Goal: Browse casually

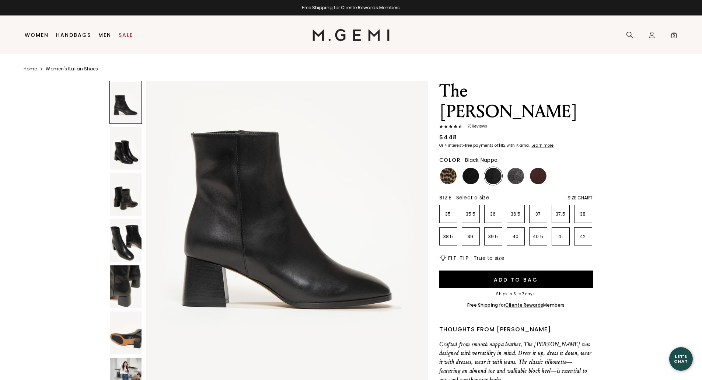
click at [138, 160] on img at bounding box center [126, 148] width 32 height 42
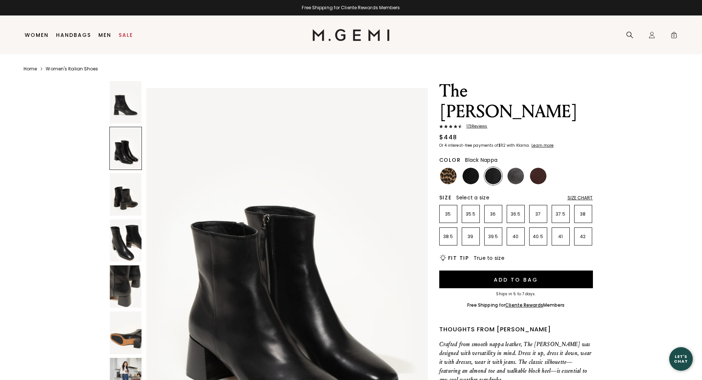
click at [130, 194] on img at bounding box center [126, 194] width 32 height 42
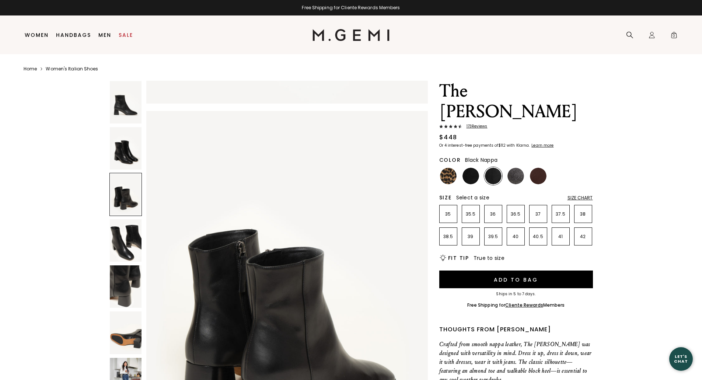
scroll to position [751, 0]
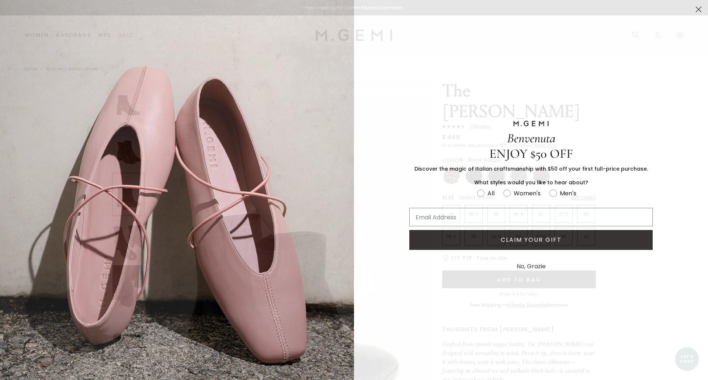
click at [693, 10] on circle "Close dialog" at bounding box center [699, 9] width 12 height 12
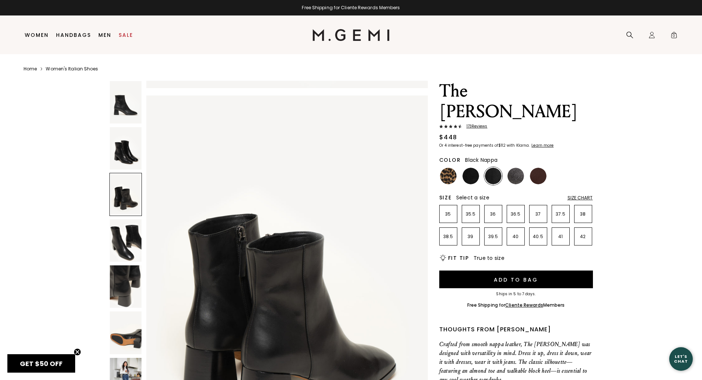
click at [128, 251] on img at bounding box center [126, 240] width 32 height 42
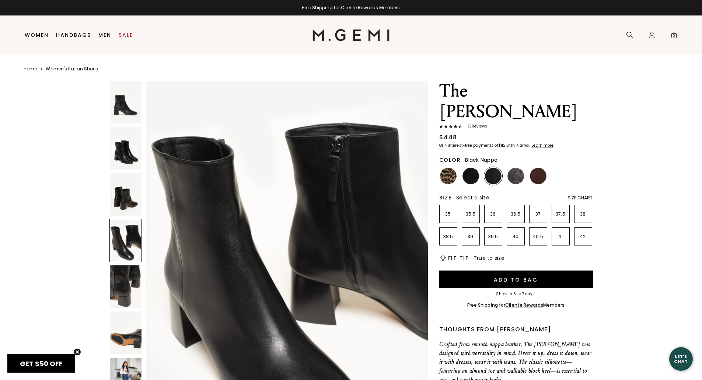
scroll to position [1200, 0]
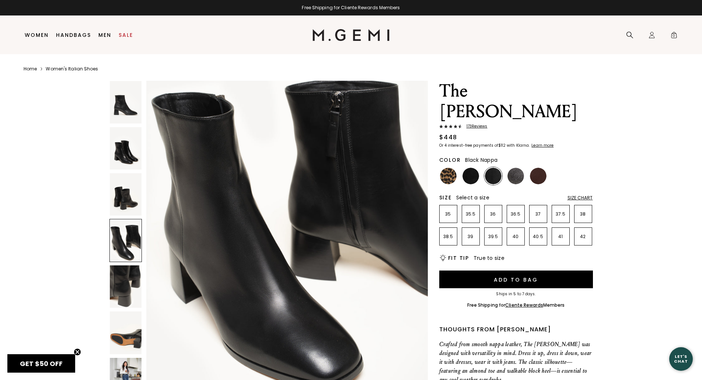
click at [126, 303] on img at bounding box center [126, 287] width 32 height 42
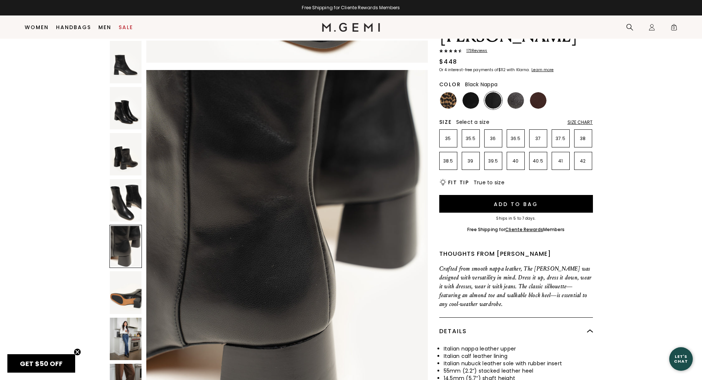
scroll to position [95, 0]
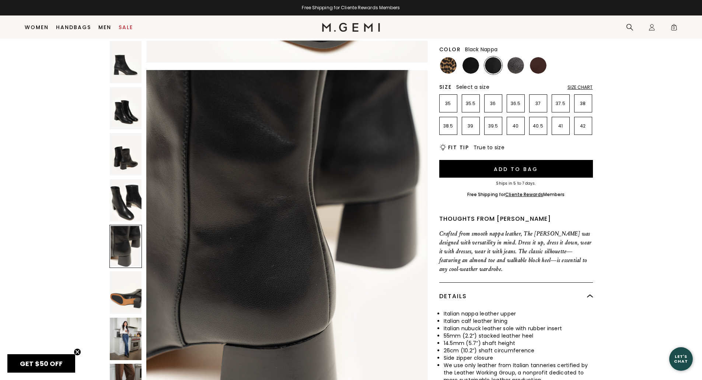
click at [126, 290] on img at bounding box center [126, 292] width 32 height 42
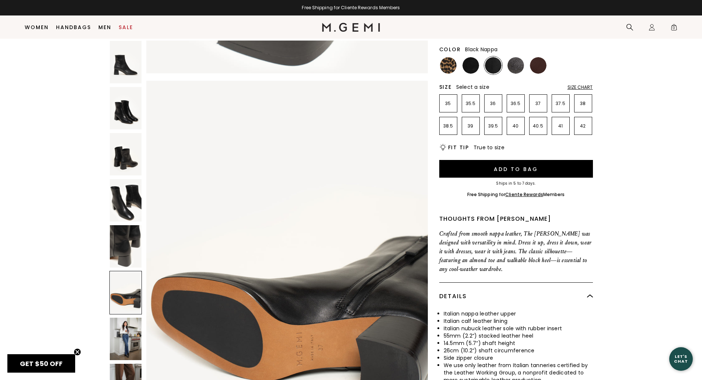
scroll to position [1877, 0]
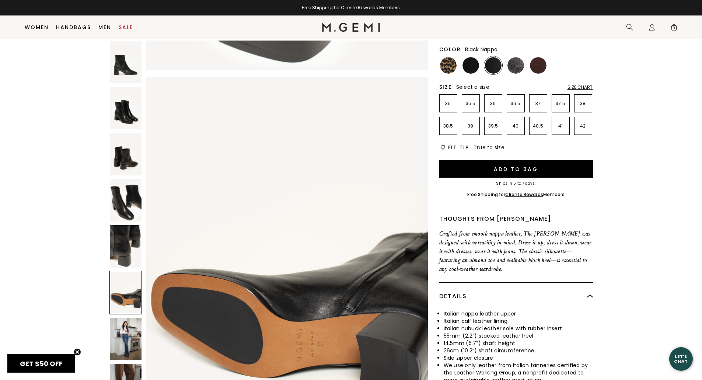
click at [120, 332] on img at bounding box center [126, 339] width 32 height 42
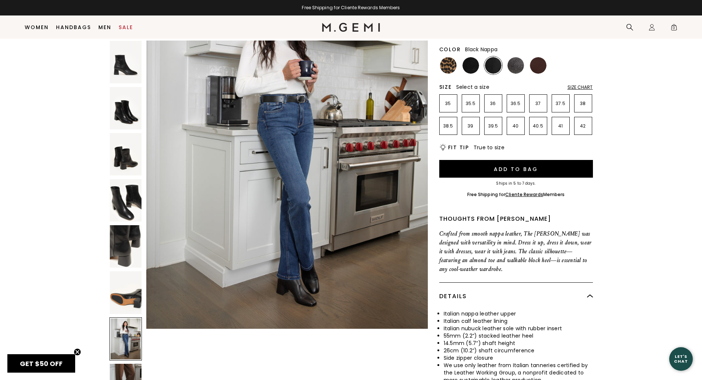
scroll to position [2400, 0]
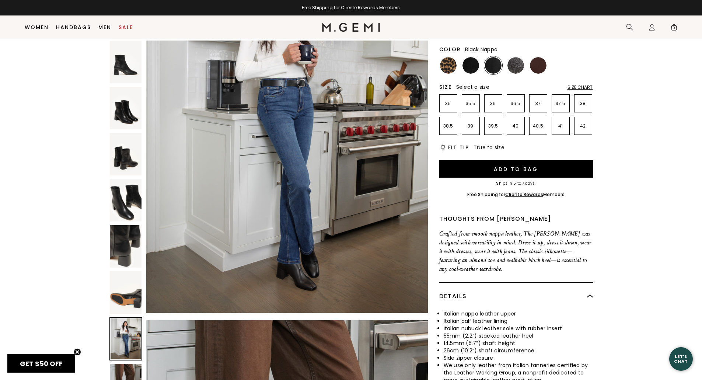
click at [118, 367] on img at bounding box center [126, 385] width 32 height 42
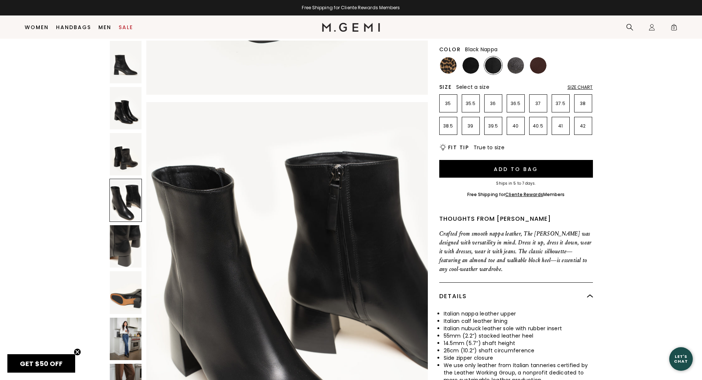
scroll to position [1087, 0]
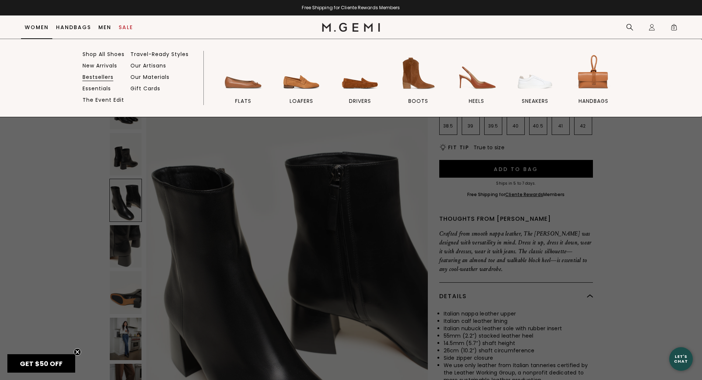
click at [101, 77] on link "Bestsellers" at bounding box center [98, 77] width 31 height 7
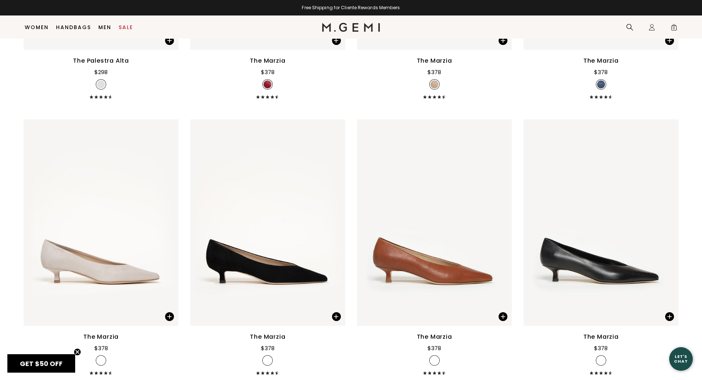
scroll to position [1681, 0]
